Goal: Find contact information: Find contact information

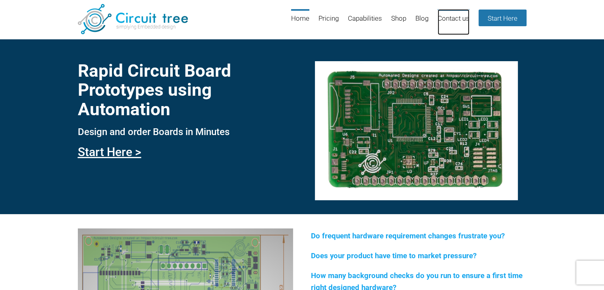
click at [449, 19] on link "Contact us" at bounding box center [454, 22] width 32 height 26
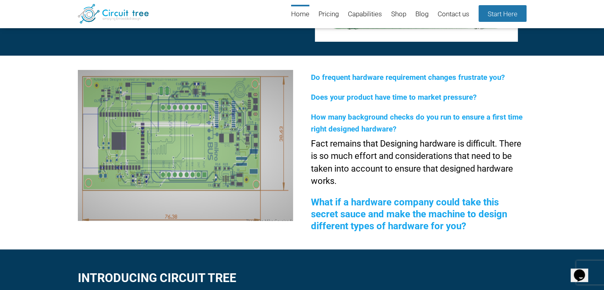
scroll to position [306, 0]
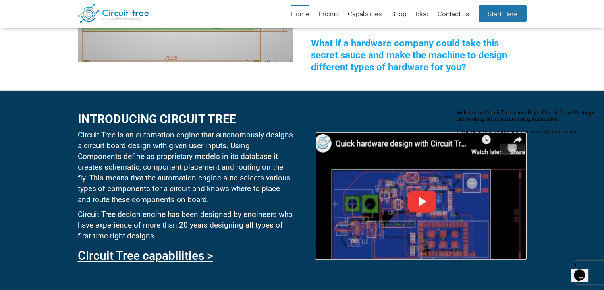
click at [428, 201] on img at bounding box center [420, 195] width 211 height 127
